Goal: Task Accomplishment & Management: Complete application form

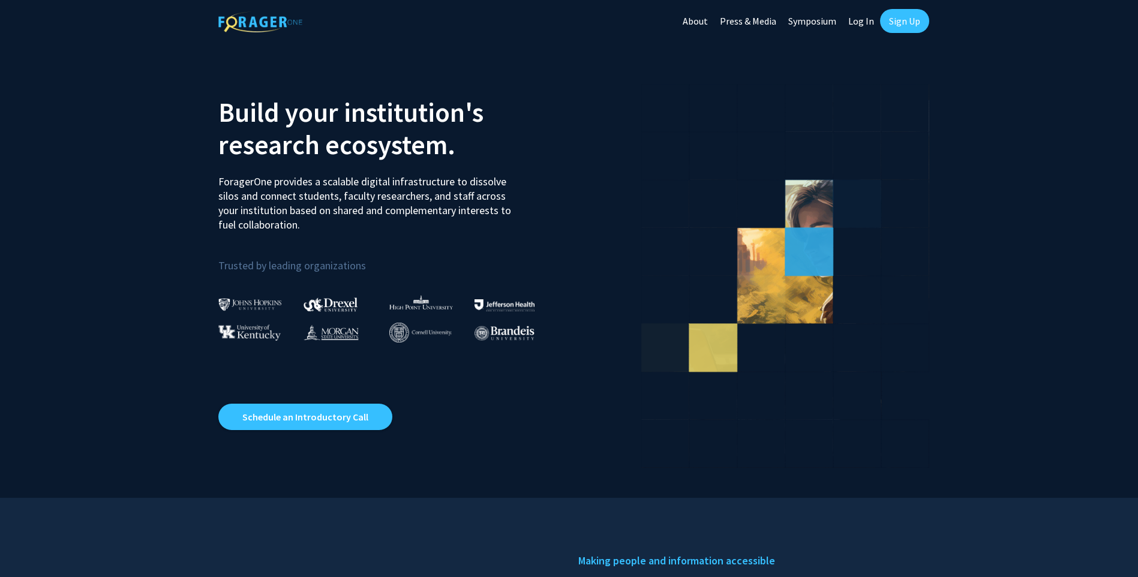
click at [903, 19] on link "Sign Up" at bounding box center [904, 21] width 49 height 24
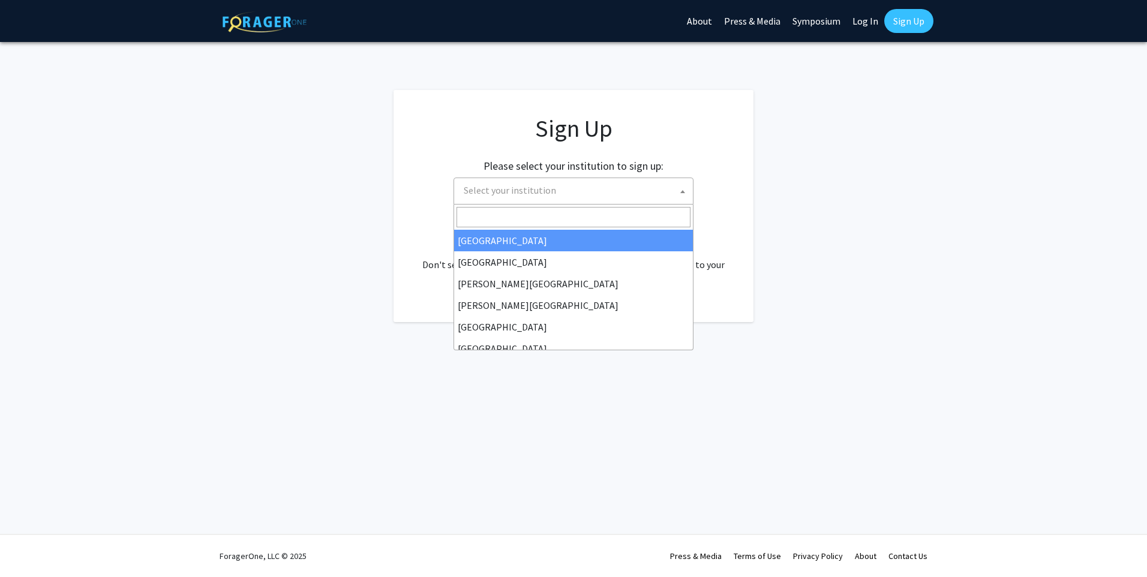
click at [553, 193] on span "Select your institution" at bounding box center [576, 190] width 234 height 25
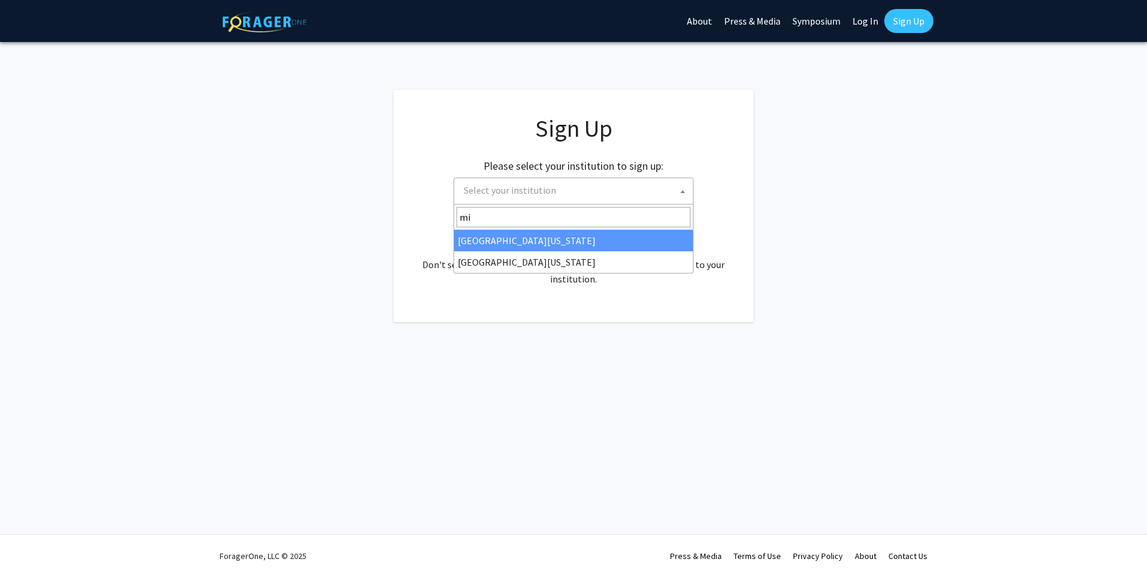
type input "m"
type input "university of missou"
select select "33"
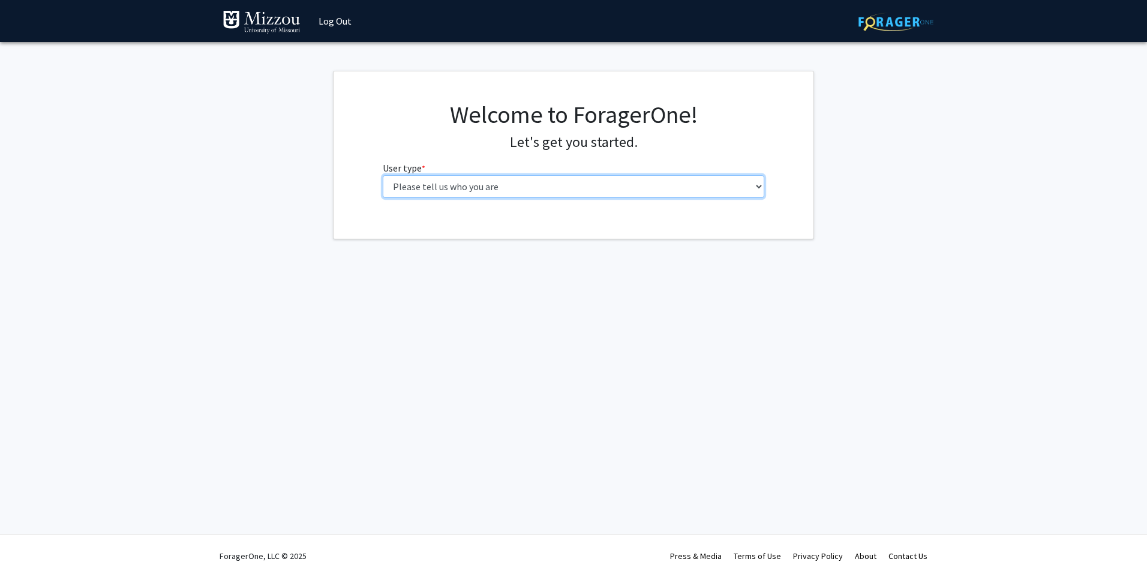
click at [628, 184] on select "Please tell us who you are Undergraduate Student Master's Student Doctoral Cand…" at bounding box center [574, 186] width 382 height 23
select select "1: undergrad"
click at [383, 175] on select "Please tell us who you are Undergraduate Student Master's Student Doctoral Cand…" at bounding box center [574, 186] width 382 height 23
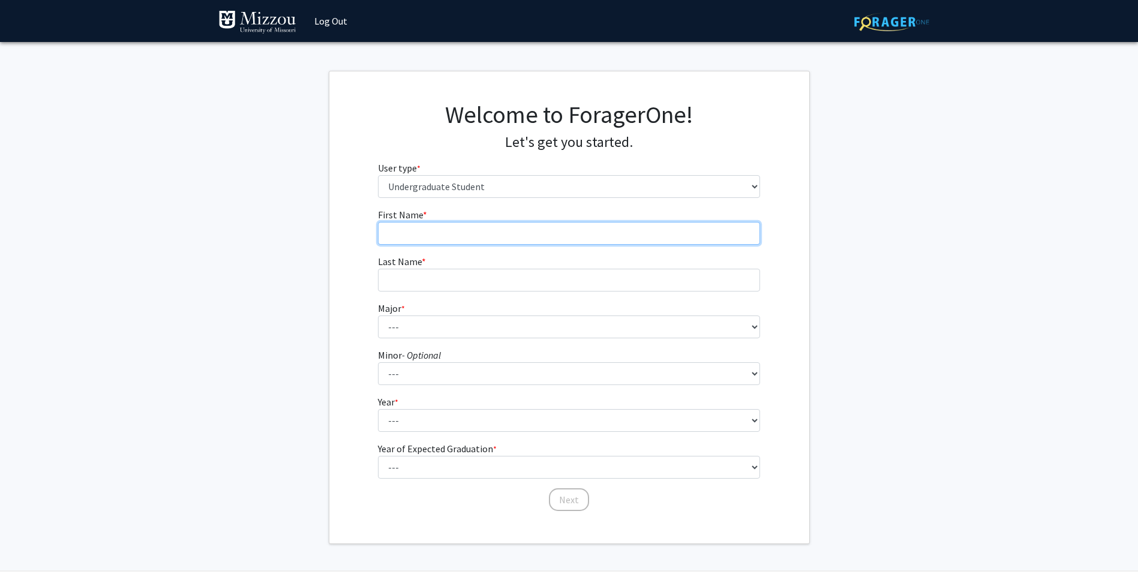
click at [491, 240] on input "First Name * required" at bounding box center [569, 233] width 382 height 23
type input "John"
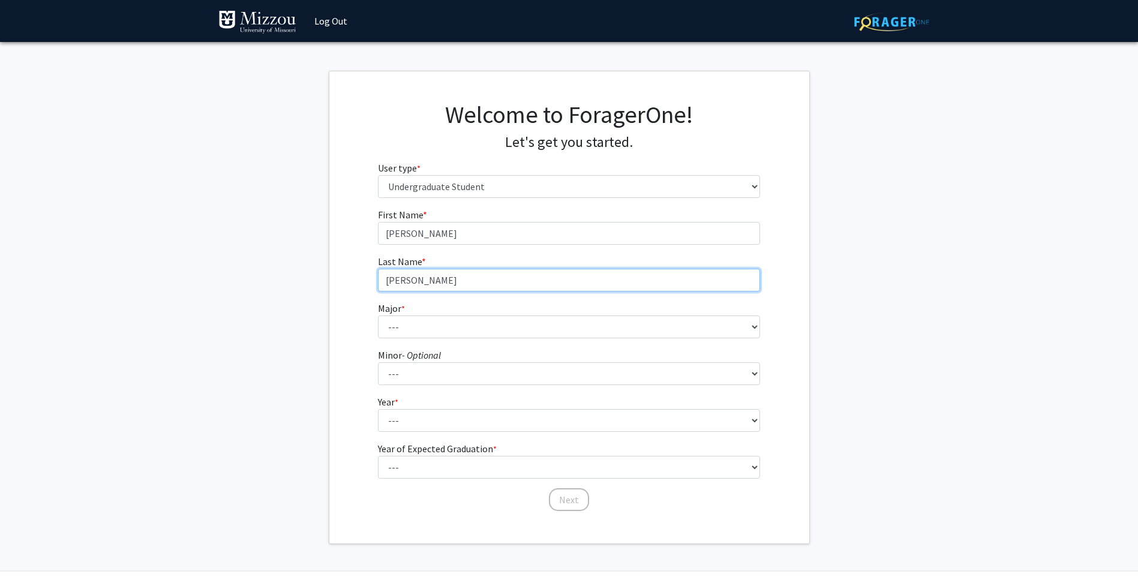
type input "O'Donnell"
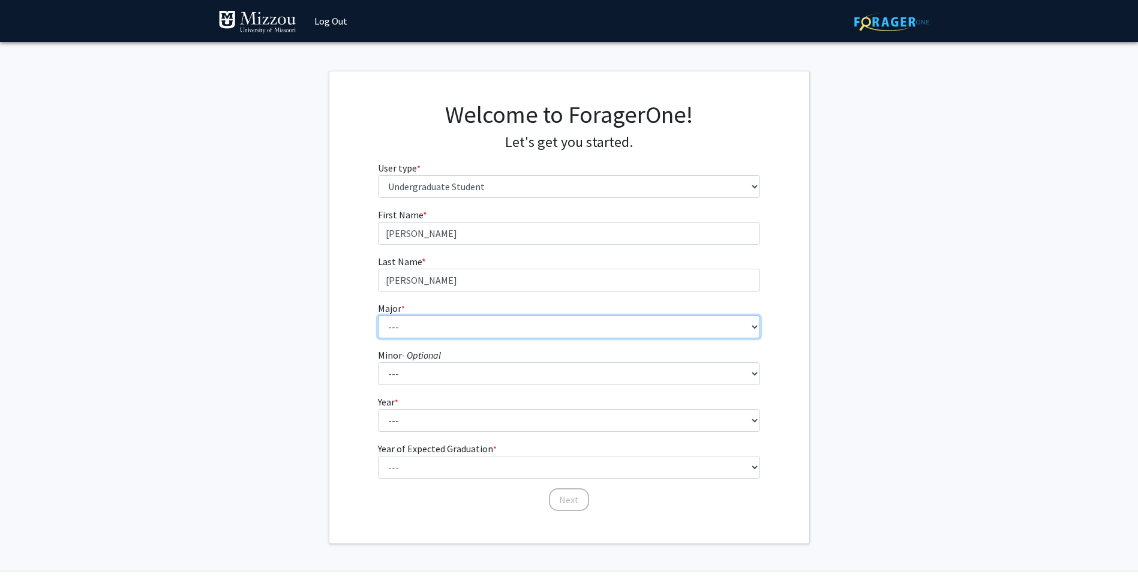
click at [399, 326] on select "--- Agribusiness Management Agricultural Education Agricultural Education: Comm…" at bounding box center [569, 327] width 382 height 23
select select "94: 2588"
click at [378, 316] on select "--- Agribusiness Management Agricultural Education Agricultural Education: Comm…" at bounding box center [569, 327] width 382 height 23
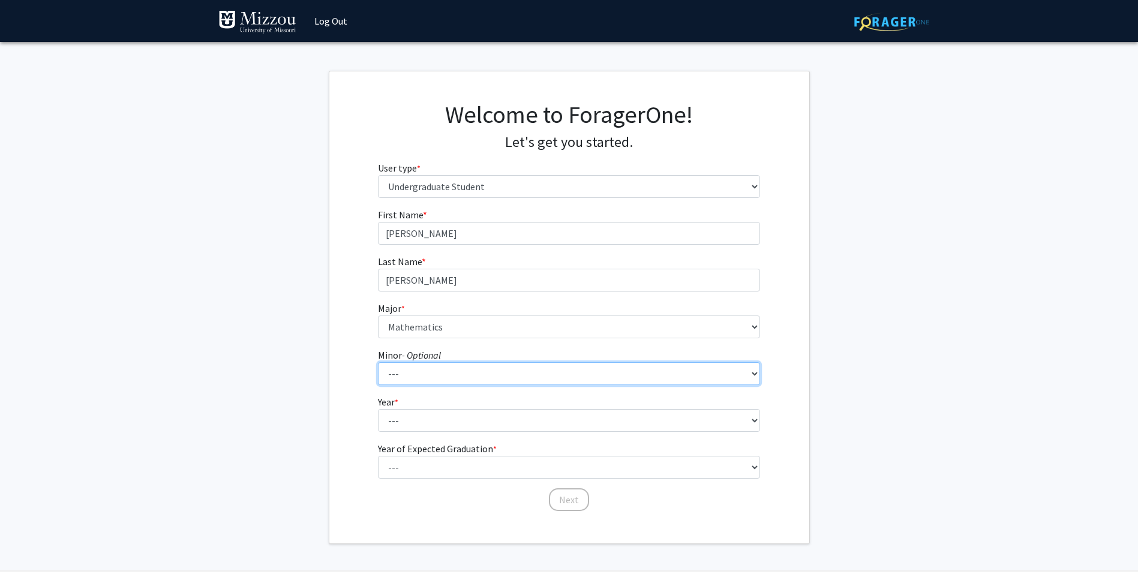
click at [459, 362] on select "--- Accountancy Aerospace Engineering Aerospace Studies Agribusiness Management…" at bounding box center [569, 373] width 382 height 23
select select "26: 1982"
click at [378, 362] on select "--- Accountancy Aerospace Engineering Aerospace Studies Agribusiness Management…" at bounding box center [569, 373] width 382 height 23
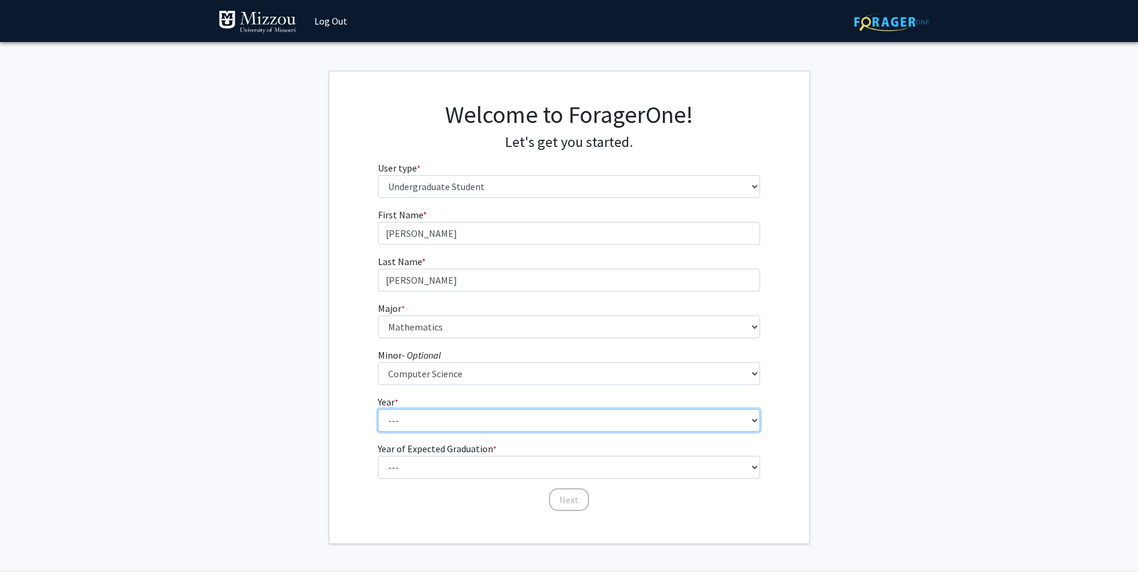
click at [459, 419] on select "--- First-year Sophomore Junior Senior Postbaccalaureate Certificate" at bounding box center [569, 420] width 382 height 23
select select "3: junior"
click at [378, 409] on select "--- First-year Sophomore Junior Senior Postbaccalaureate Certificate" at bounding box center [569, 420] width 382 height 23
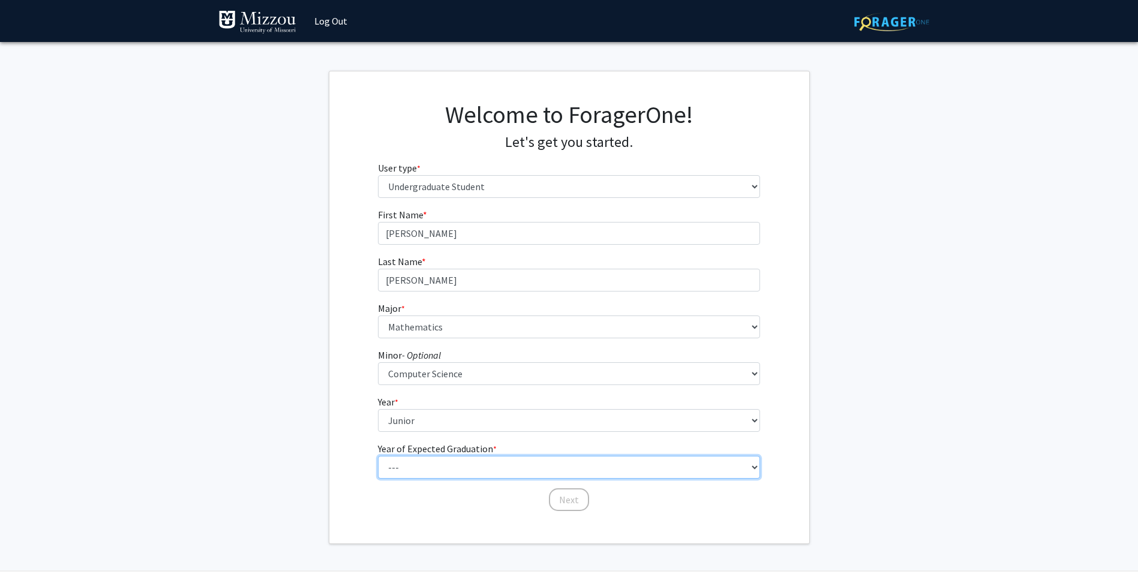
click at [463, 458] on select "--- 2025 2026 2027 2028 2029 2030 2031 2032 2033 2034" at bounding box center [569, 467] width 382 height 23
select select "3: 2027"
click at [378, 456] on select "--- 2025 2026 2027 2028 2029 2030 2031 2032 2033 2034" at bounding box center [569, 467] width 382 height 23
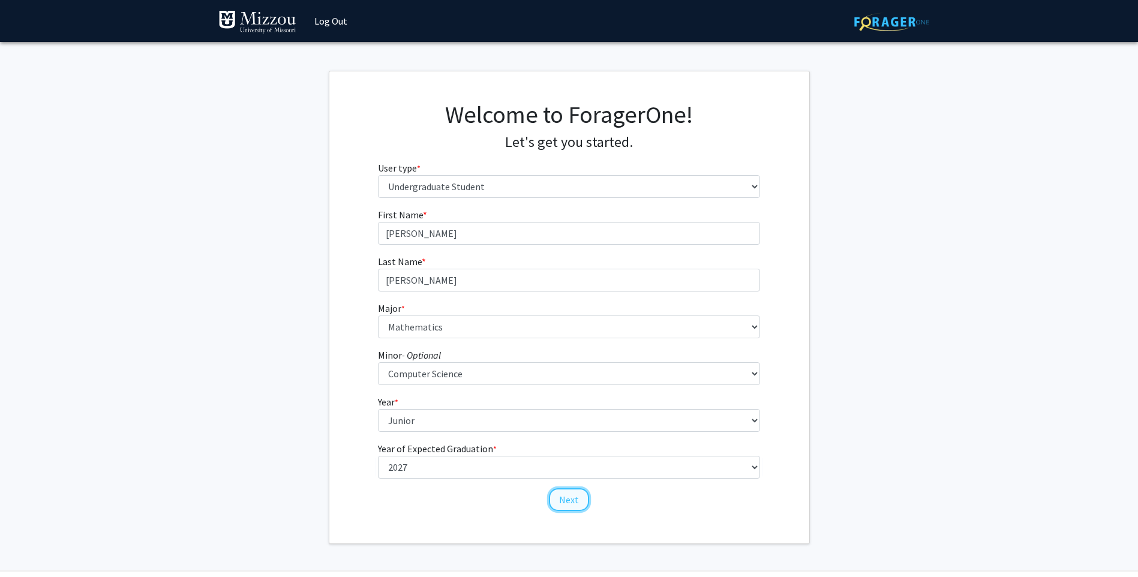
click at [576, 498] on button "Next" at bounding box center [569, 499] width 40 height 23
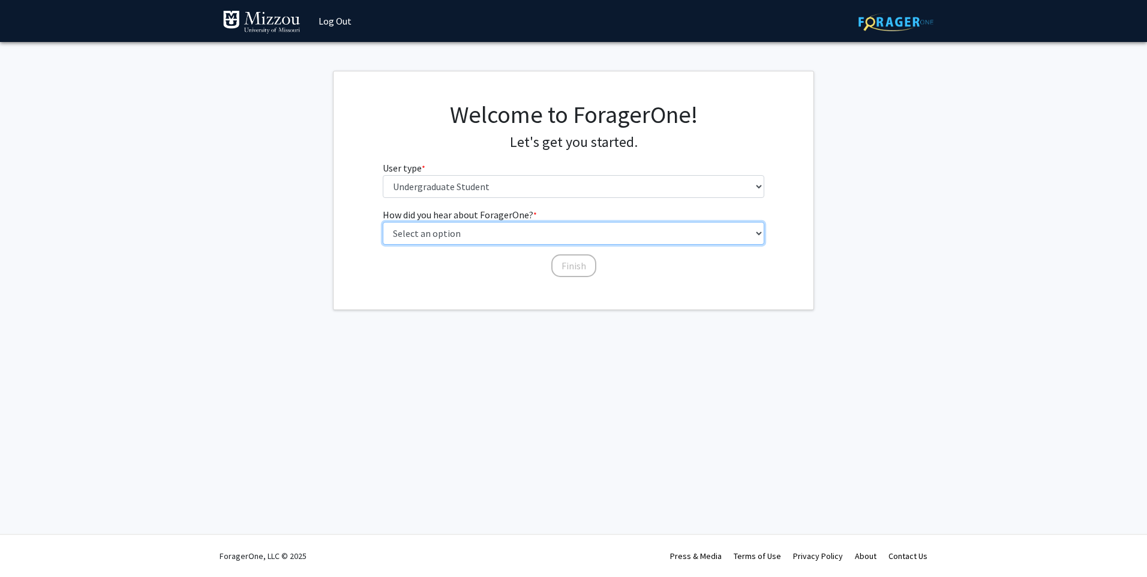
click at [523, 236] on select "Select an option Peer/student recommendation Faculty/staff recommendation Unive…" at bounding box center [574, 233] width 382 height 23
select select "2: faculty_recommendation"
click at [383, 222] on select "Select an option Peer/student recommendation Faculty/staff recommendation Unive…" at bounding box center [574, 233] width 382 height 23
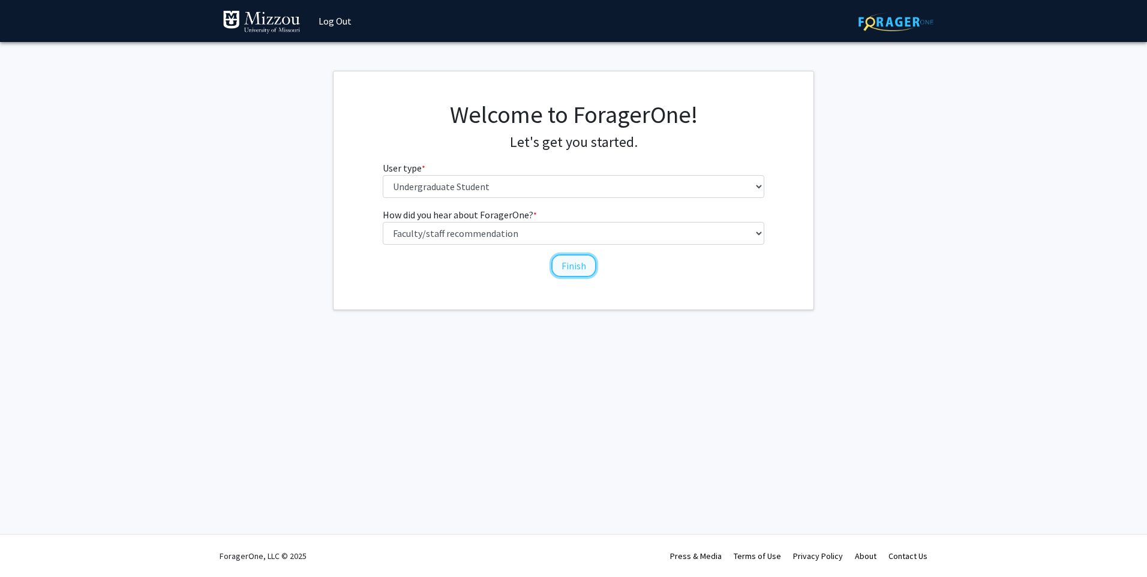
click at [565, 267] on button "Finish" at bounding box center [574, 265] width 45 height 23
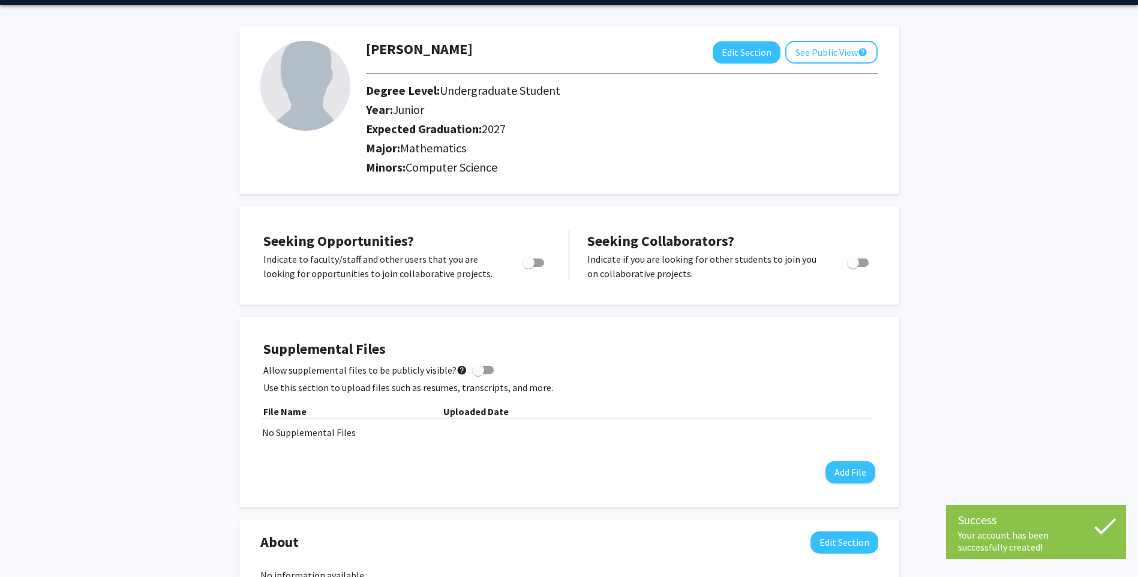
scroll to position [60, 0]
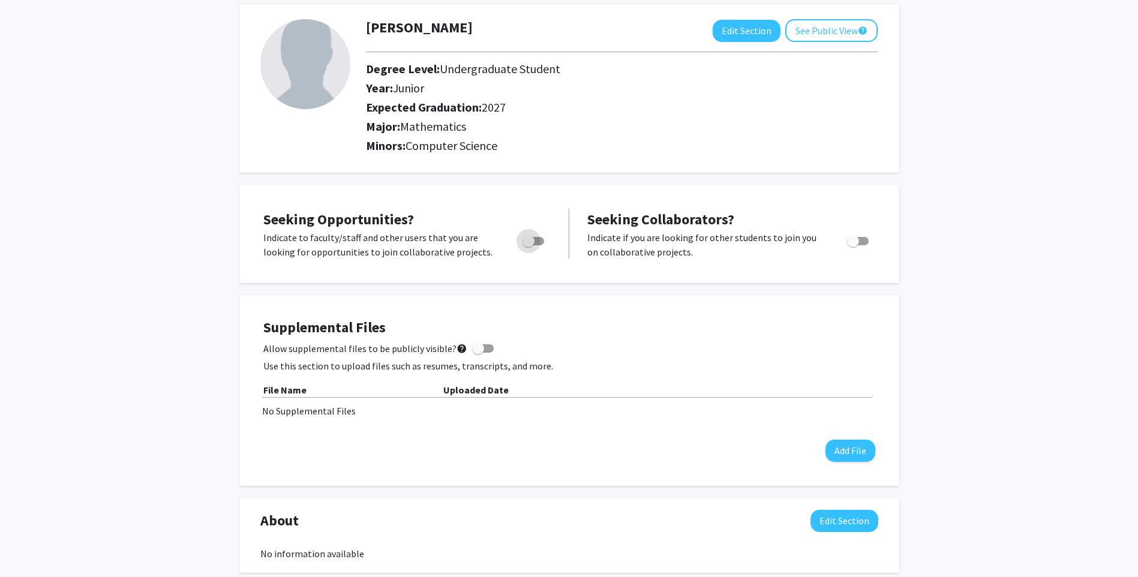
click at [533, 240] on span "Toggle" at bounding box center [529, 241] width 12 height 12
click at [529, 245] on input "Are you actively seeking opportunities?" at bounding box center [528, 245] width 1 height 1
checkbox input "true"
click at [436, 269] on div "Seeking Opportunities? Indicate to faculty/staff and other users that you are l…" at bounding box center [569, 234] width 636 height 74
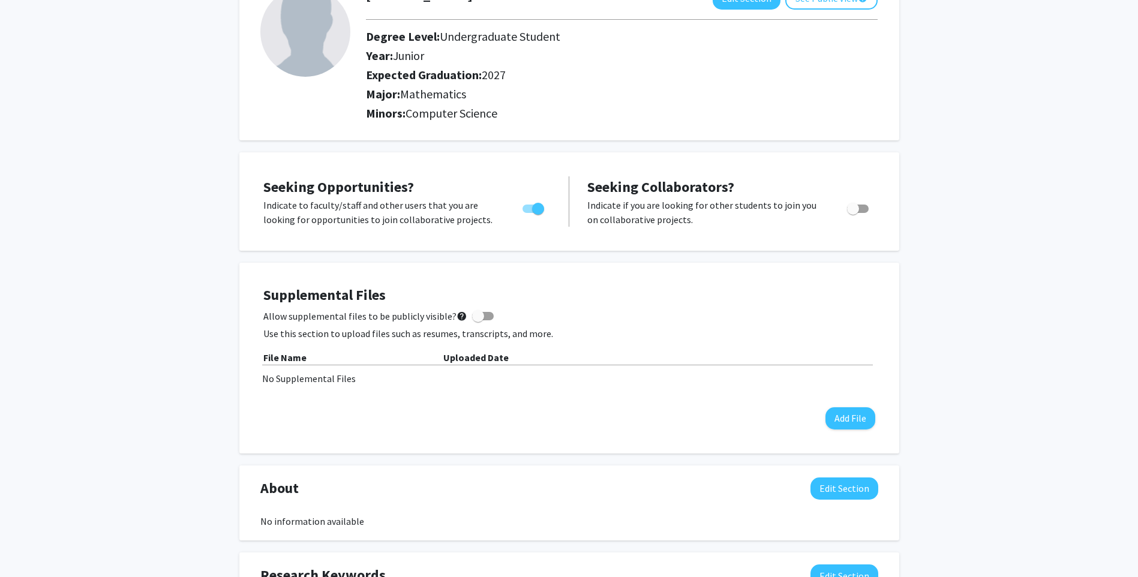
scroll to position [0, 0]
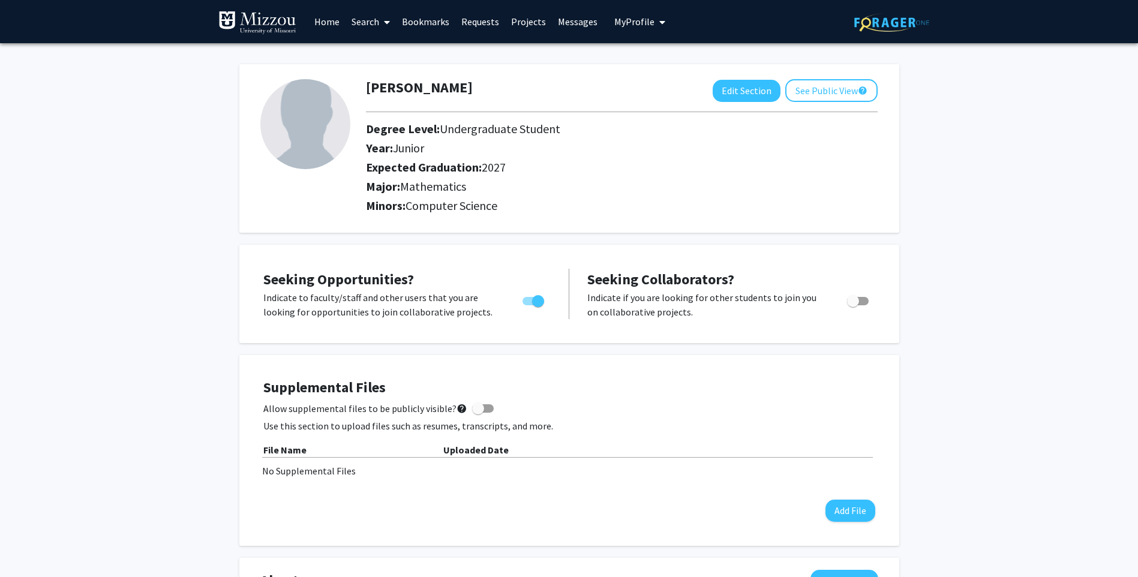
click at [523, 17] on link "Projects" at bounding box center [528, 22] width 47 height 42
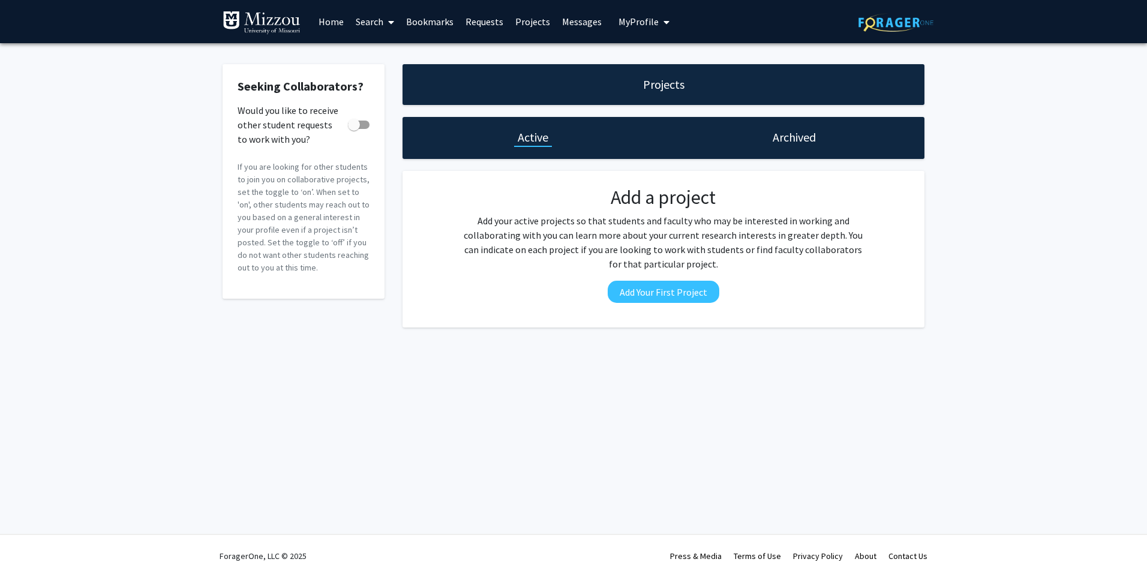
click at [329, 15] on link "Home" at bounding box center [331, 22] width 37 height 42
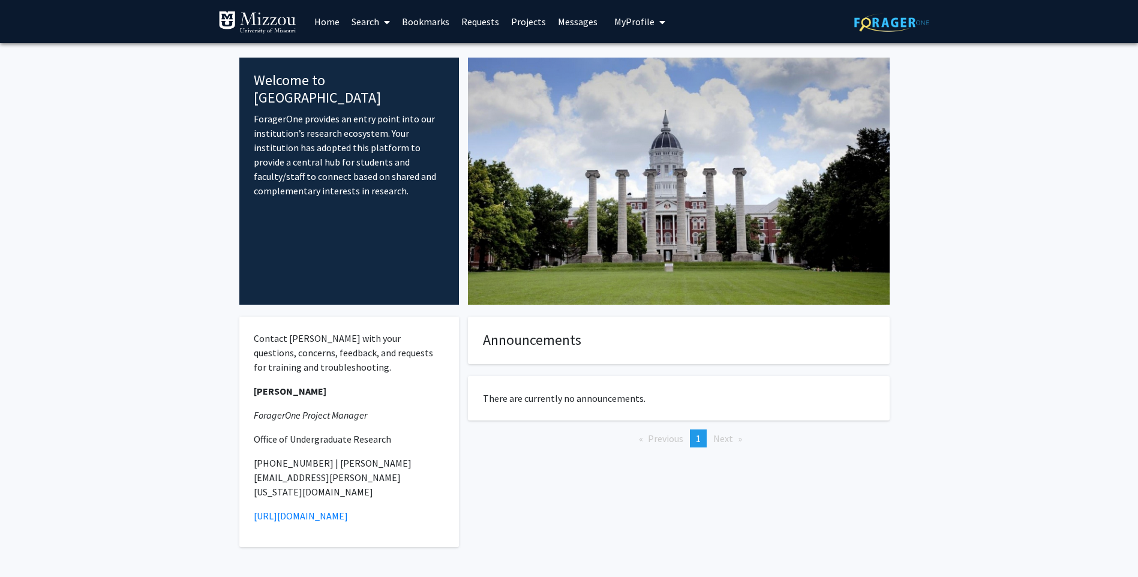
click at [370, 25] on link "Search" at bounding box center [371, 22] width 50 height 42
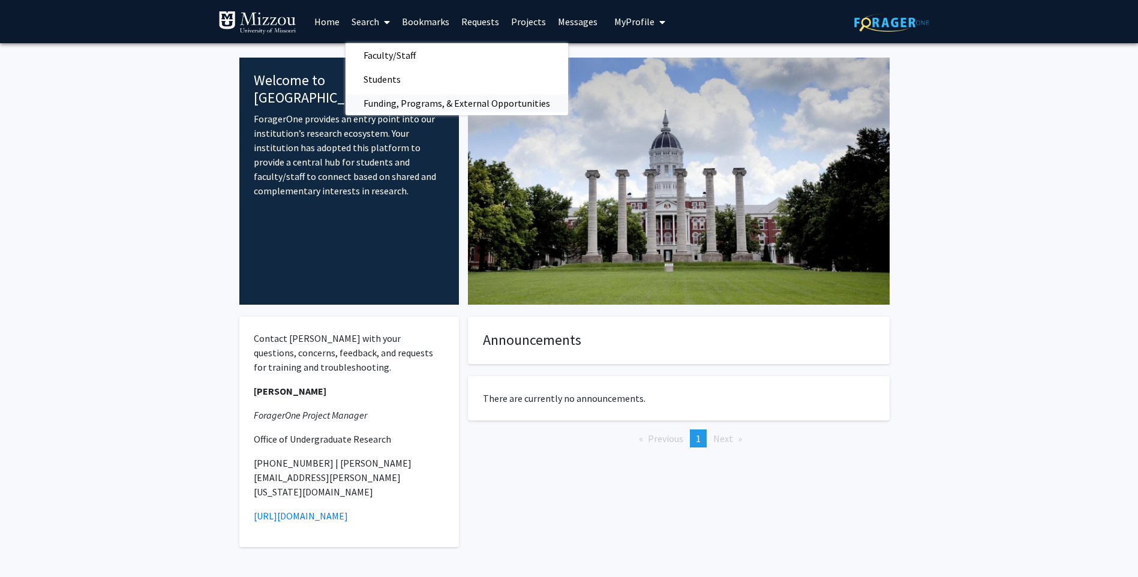
click at [401, 106] on span "Funding, Programs, & External Opportunities" at bounding box center [457, 103] width 223 height 24
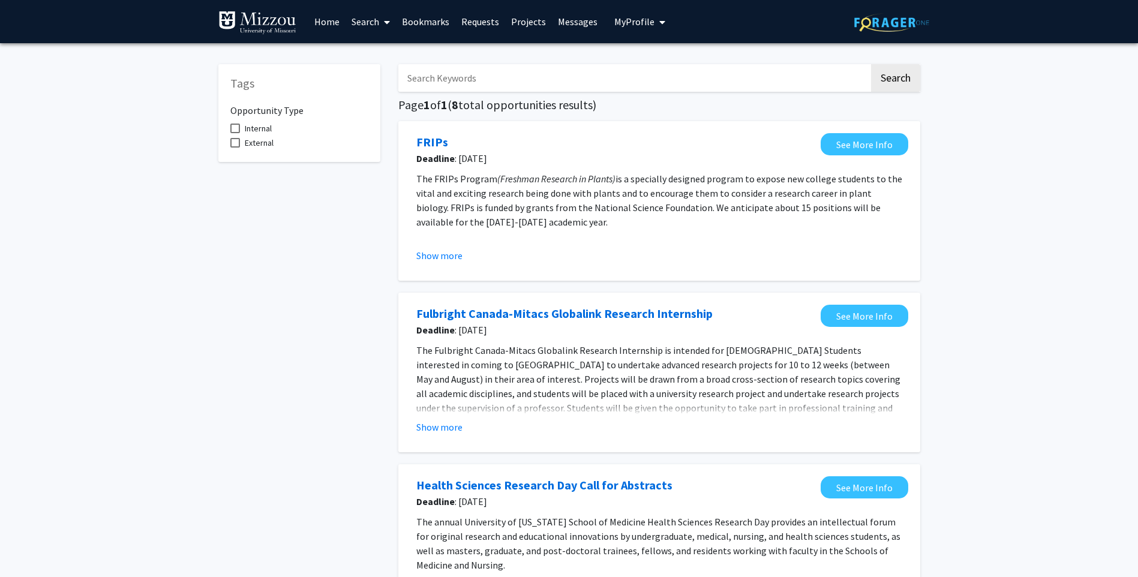
scroll to position [60, 0]
